Goal: Navigation & Orientation: Find specific page/section

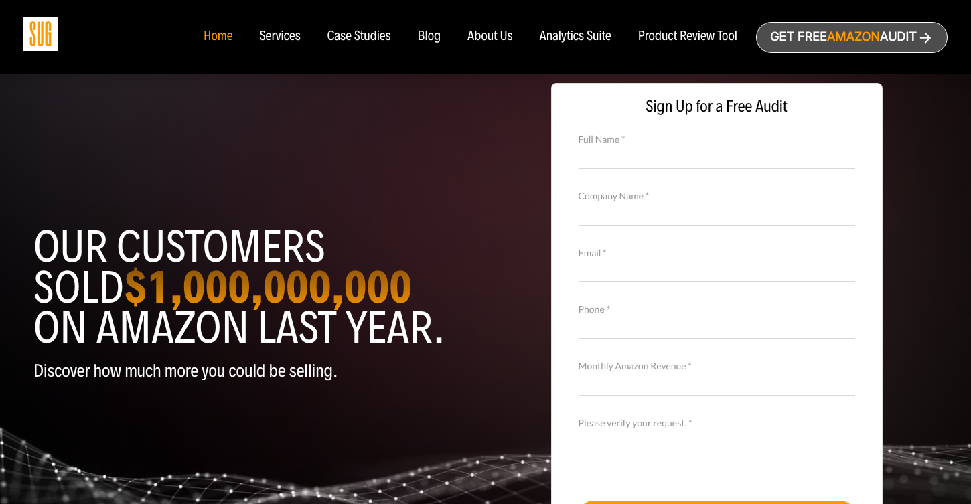
click at [280, 35] on div "Services" at bounding box center [279, 36] width 41 height 15
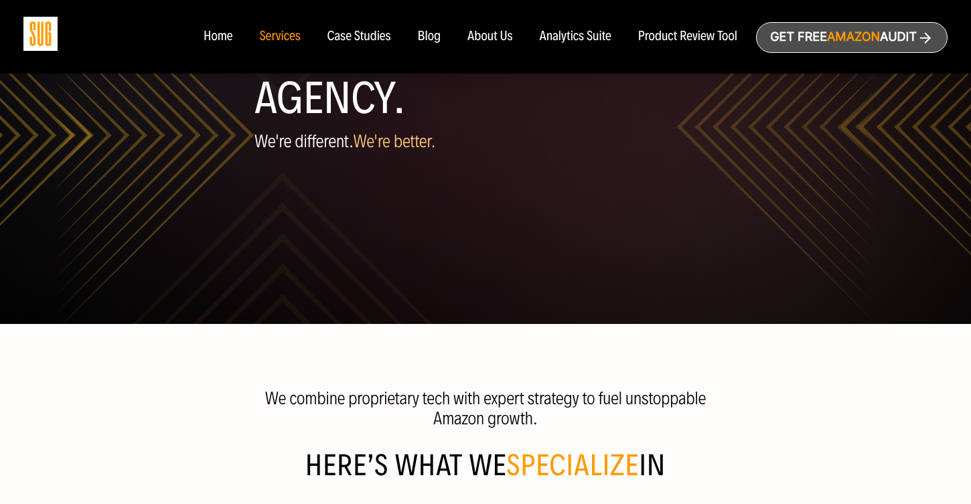
scroll to position [127, 0]
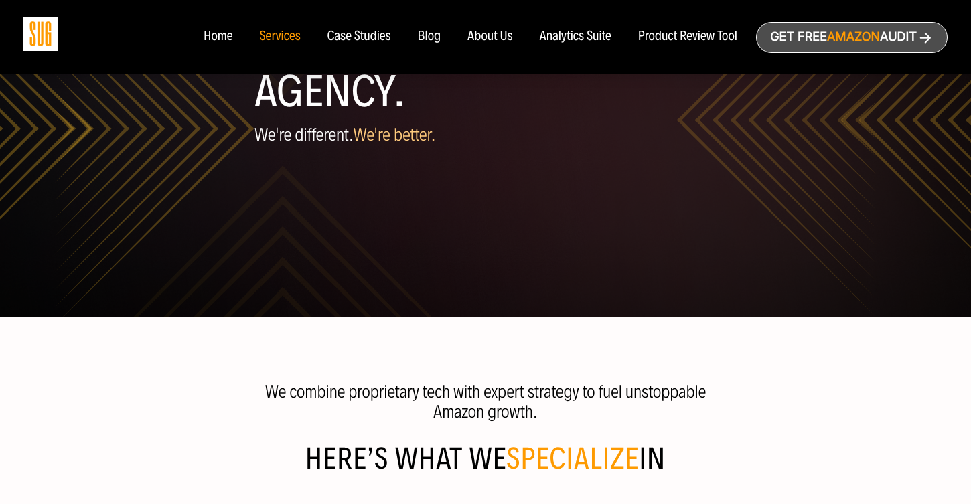
click at [224, 36] on div "Home" at bounding box center [218, 36] width 29 height 15
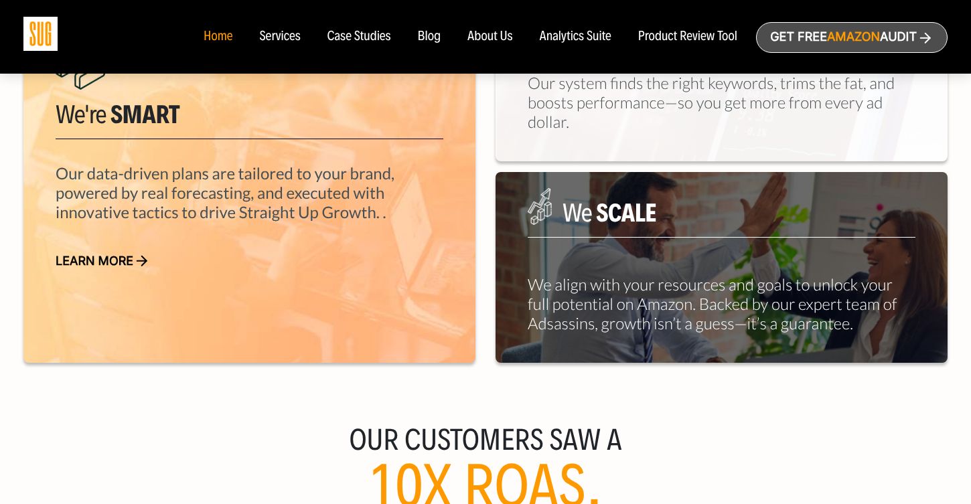
scroll to position [919, 0]
